Goal: Task Accomplishment & Management: Manage account settings

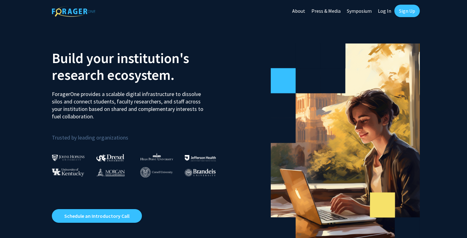
click at [385, 11] on link "Log In" at bounding box center [385, 11] width 20 height 22
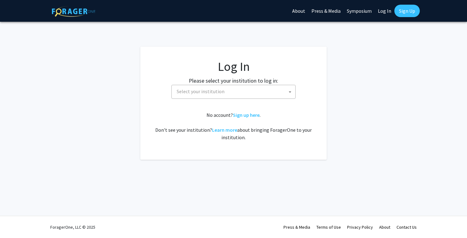
click at [212, 91] on span "Select your institution" at bounding box center [201, 91] width 48 height 6
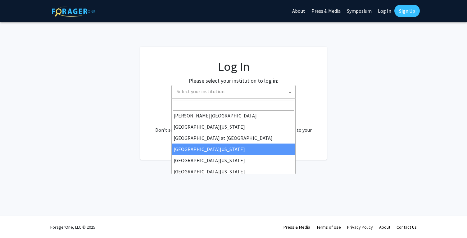
scroll to position [218, 0]
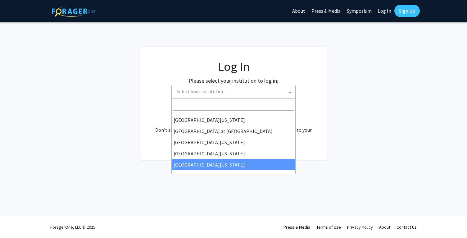
select select "33"
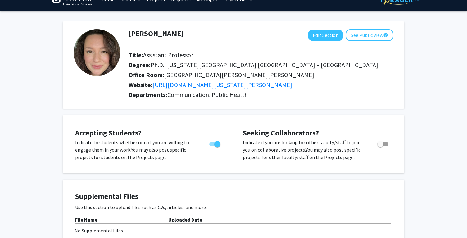
scroll to position [16, 0]
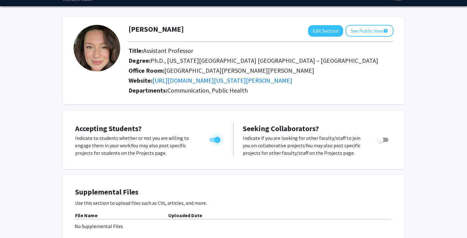
click at [215, 141] on span "Toggle" at bounding box center [217, 140] width 6 height 6
click at [213, 142] on input "Would you like to permit student requests?" at bounding box center [212, 142] width 0 height 0
checkbox input "false"
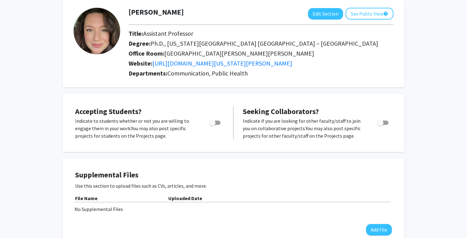
scroll to position [40, 0]
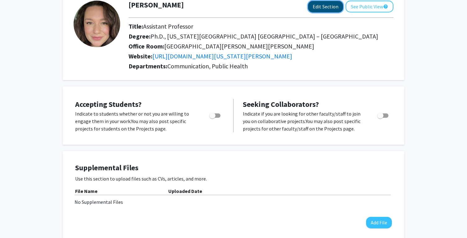
click at [328, 8] on button "Edit Section" at bounding box center [325, 6] width 35 height 11
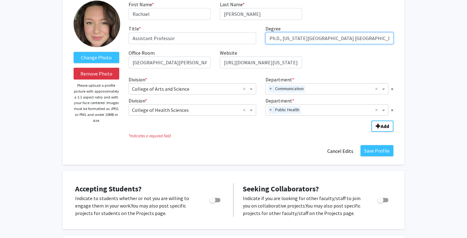
drag, startPoint x: 323, startPoint y: 39, endPoint x: 360, endPoint y: 38, distance: 37.6
click at [360, 38] on input "Ph.D., Indiana University Purdue University – Indianapolis" at bounding box center [330, 38] width 128 height 12
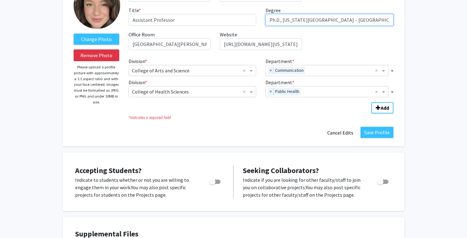
scroll to position [61, 0]
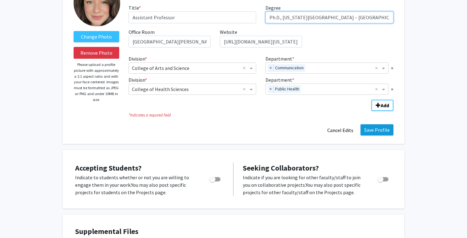
type input "Ph.D., Indiana University – Indianapolis"
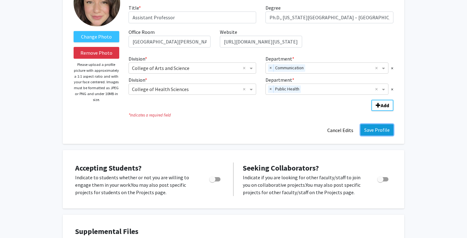
click at [373, 129] on button "Save Profile" at bounding box center [377, 129] width 33 height 11
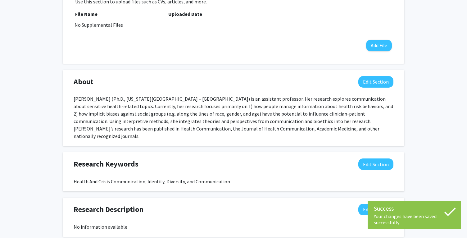
scroll to position [254, 0]
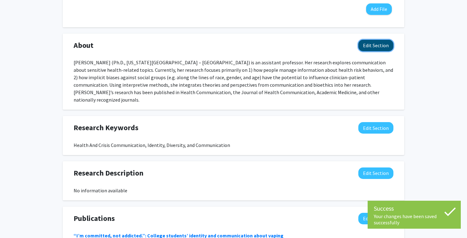
click at [374, 43] on button "Edit Section" at bounding box center [376, 45] width 35 height 11
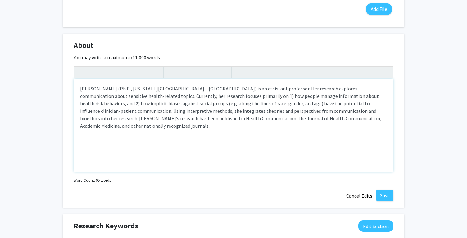
click at [175, 133] on div "Rachael Hernandez (Ph.D., Indiana University Purdue University – Indianapolis) …" at bounding box center [233, 125] width 319 height 93
drag, startPoint x: 176, startPoint y: 89, endPoint x: 215, endPoint y: 88, distance: 38.8
click at [215, 88] on div "Rachael Hernandez (Ph.D., Indiana University Purdue University – Indianapolis) …" at bounding box center [233, 125] width 319 height 93
type textarea "Rachael Hernandez (Ph.D., Indiana University - Indianapolis) is an assistant pr…"
click at [392, 195] on button "Save" at bounding box center [385, 195] width 17 height 11
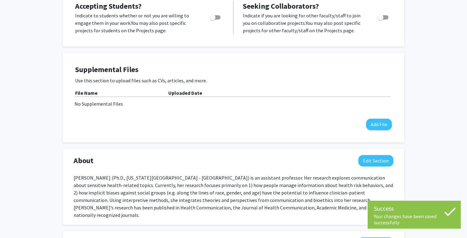
scroll to position [0, 0]
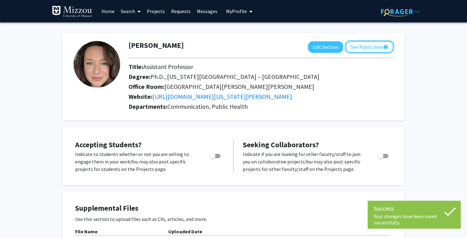
click at [370, 49] on button "See Public View help" at bounding box center [370, 47] width 48 height 12
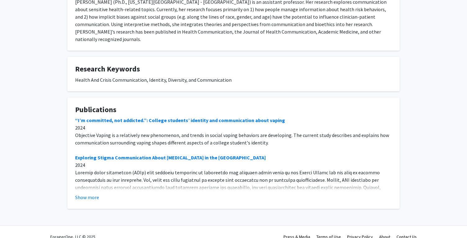
scroll to position [136, 0]
